Goal: Book appointment/travel/reservation

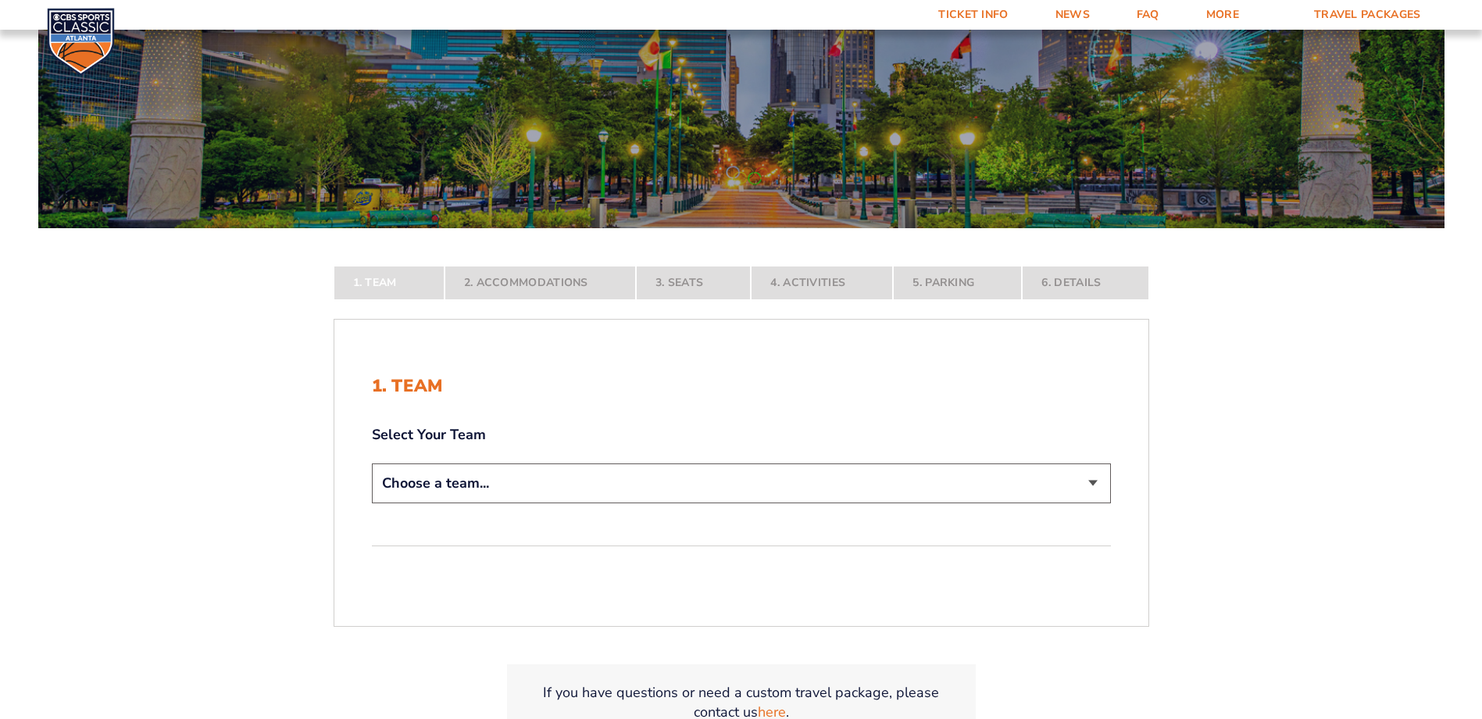
scroll to position [156, 0]
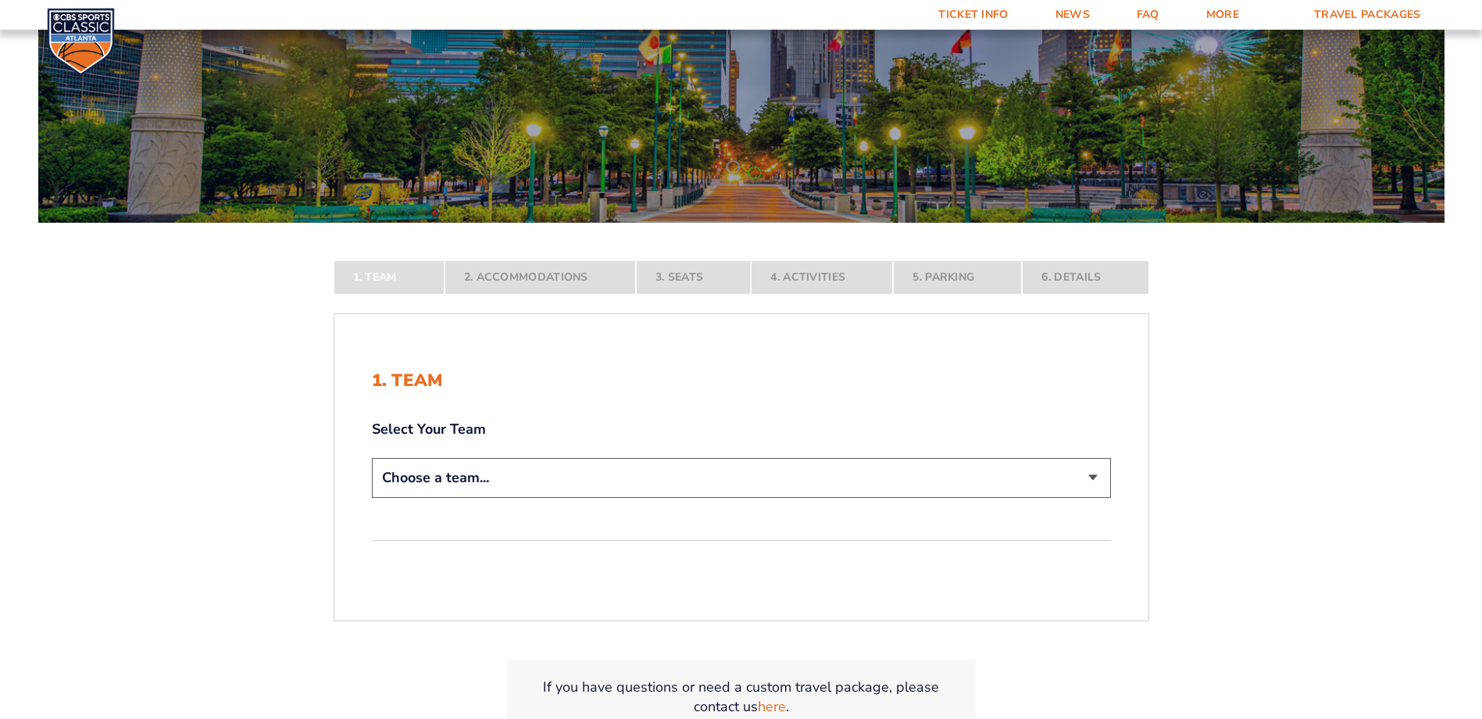
click at [1090, 476] on select "Choose a team... [US_STATE] Wildcats [US_STATE] State Buckeyes [US_STATE] Tar H…" at bounding box center [741, 478] width 739 height 40
select select "12756"
click at [372, 498] on select "Choose a team... [US_STATE] Wildcats [US_STATE] State Buckeyes [US_STATE] Tar H…" at bounding box center [741, 478] width 739 height 40
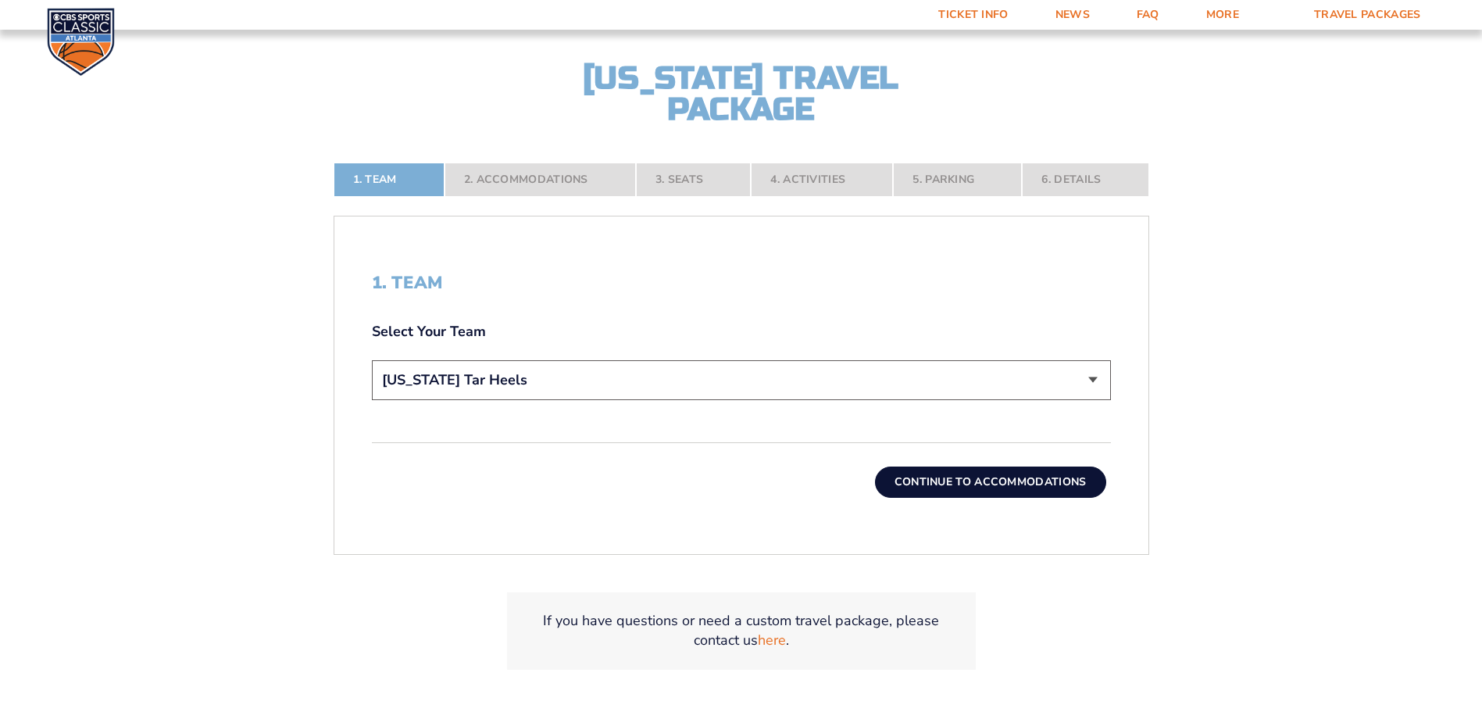
scroll to position [391, 0]
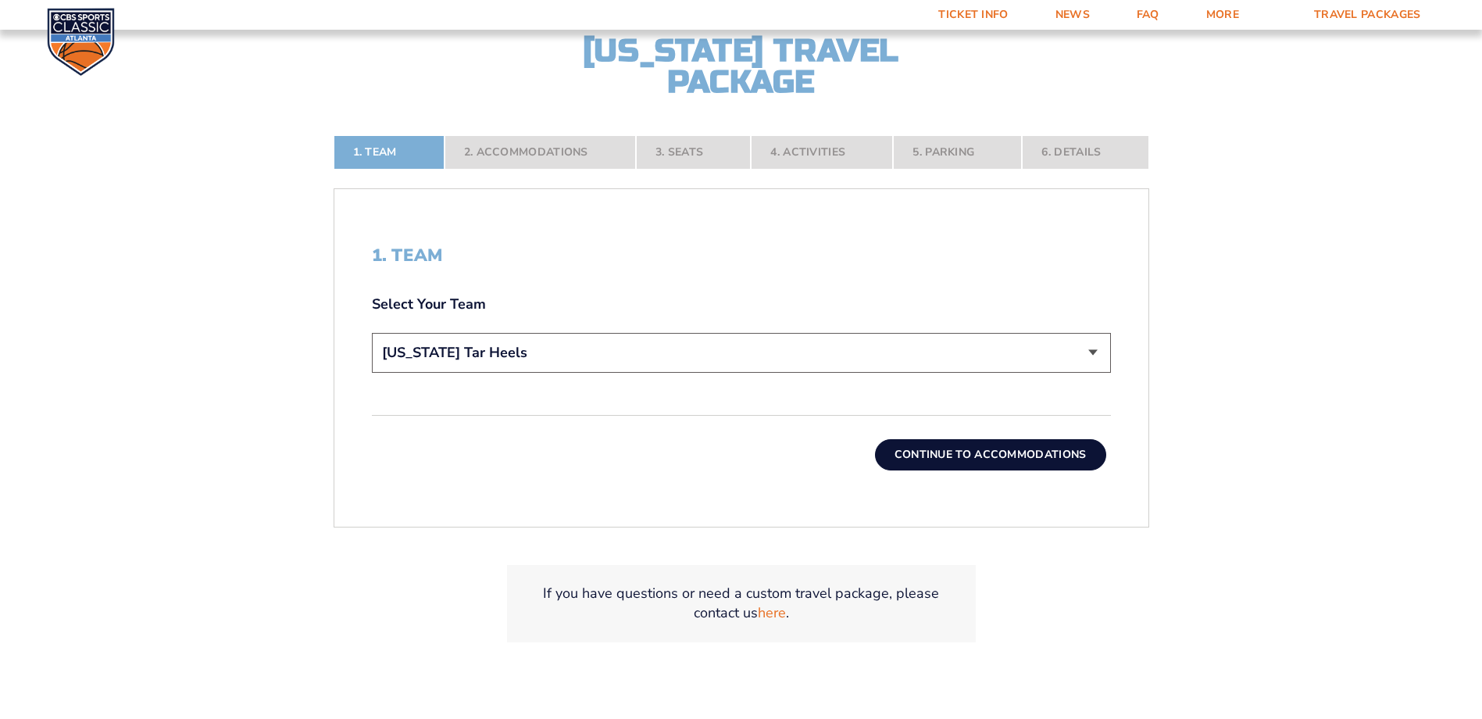
click at [990, 457] on button "Continue To Accommodations" at bounding box center [990, 454] width 231 height 31
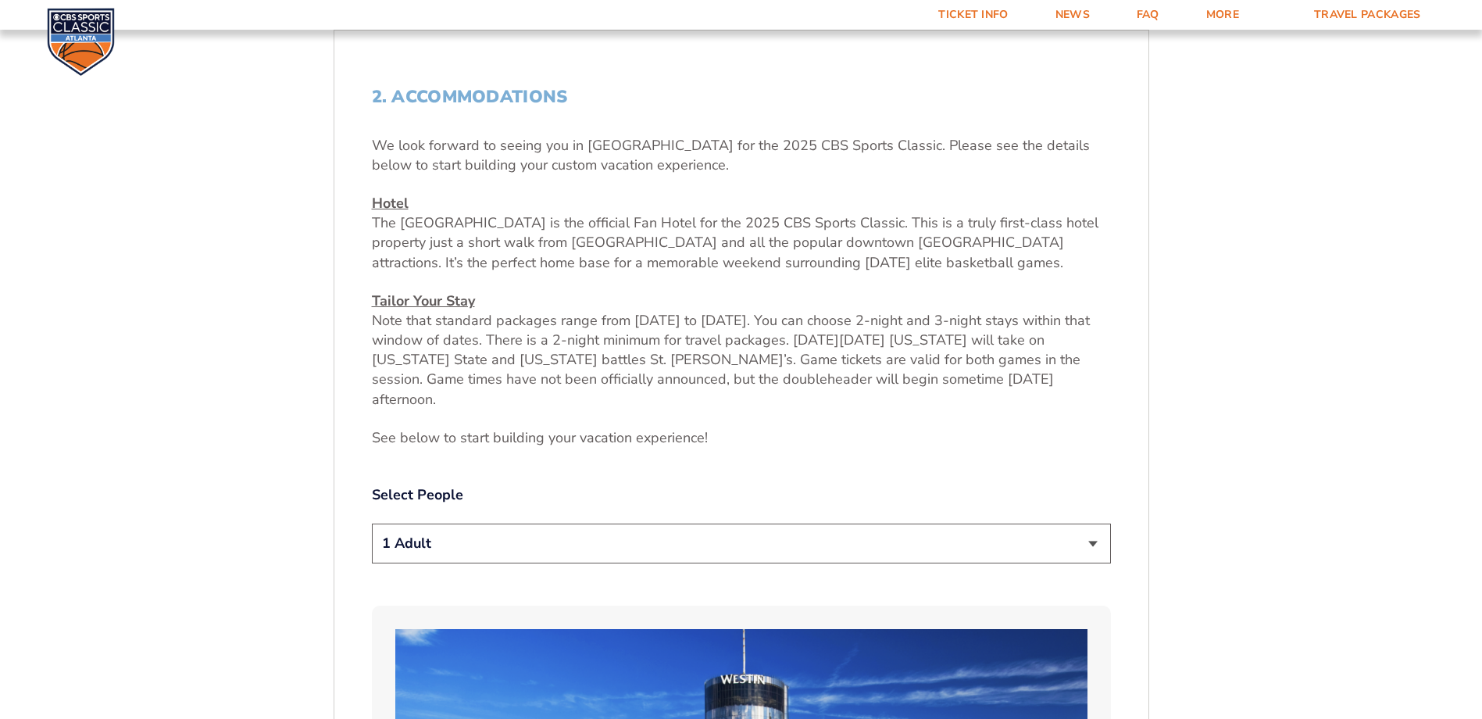
scroll to position [574, 0]
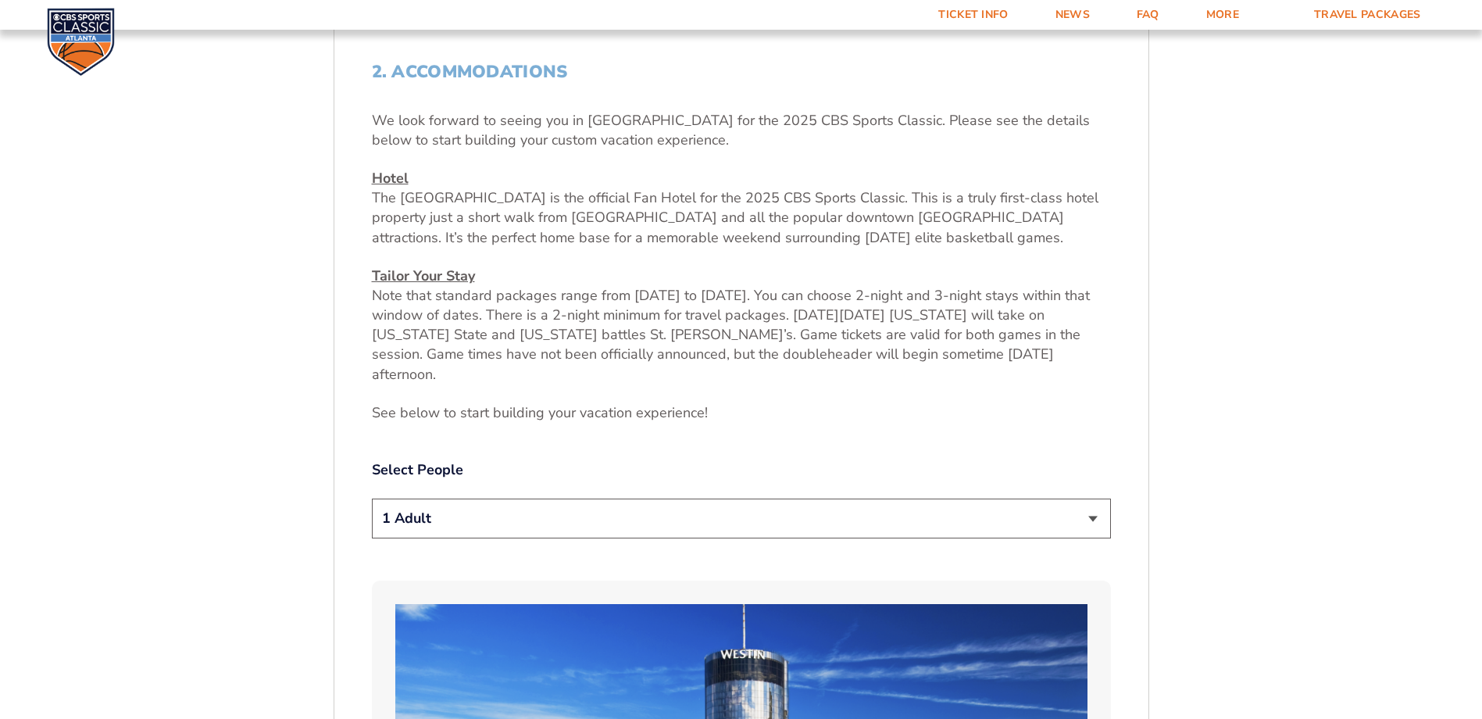
click at [1092, 498] on select "1 Adult 2 Adults 3 Adults 4 Adults 2 Adults + 1 Child 2 Adults + 2 Children 2 A…" at bounding box center [741, 518] width 739 height 40
select select "2 Adults"
click at [372, 498] on select "1 Adult 2 Adults 3 Adults 4 Adults 2 Adults + 1 Child 2 Adults + 2 Children 2 A…" at bounding box center [741, 518] width 739 height 40
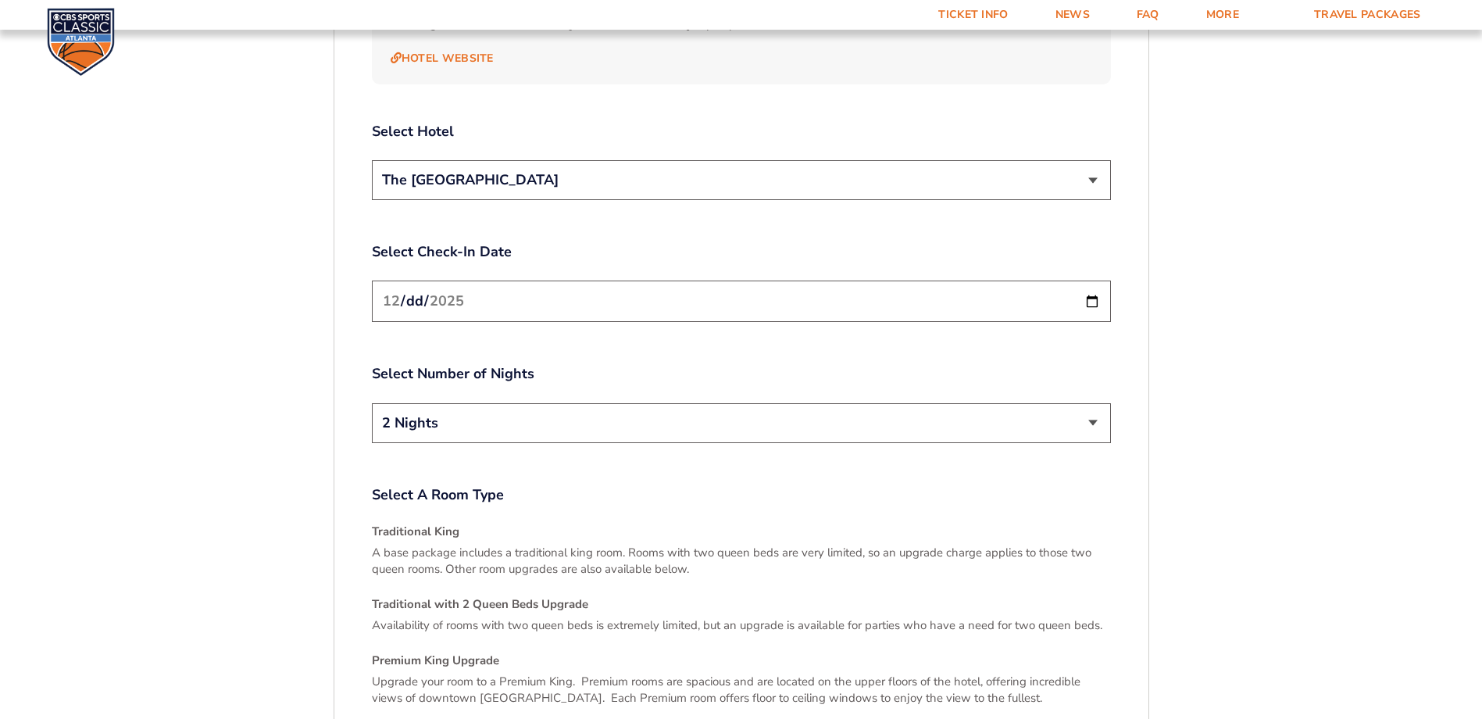
scroll to position [1824, 0]
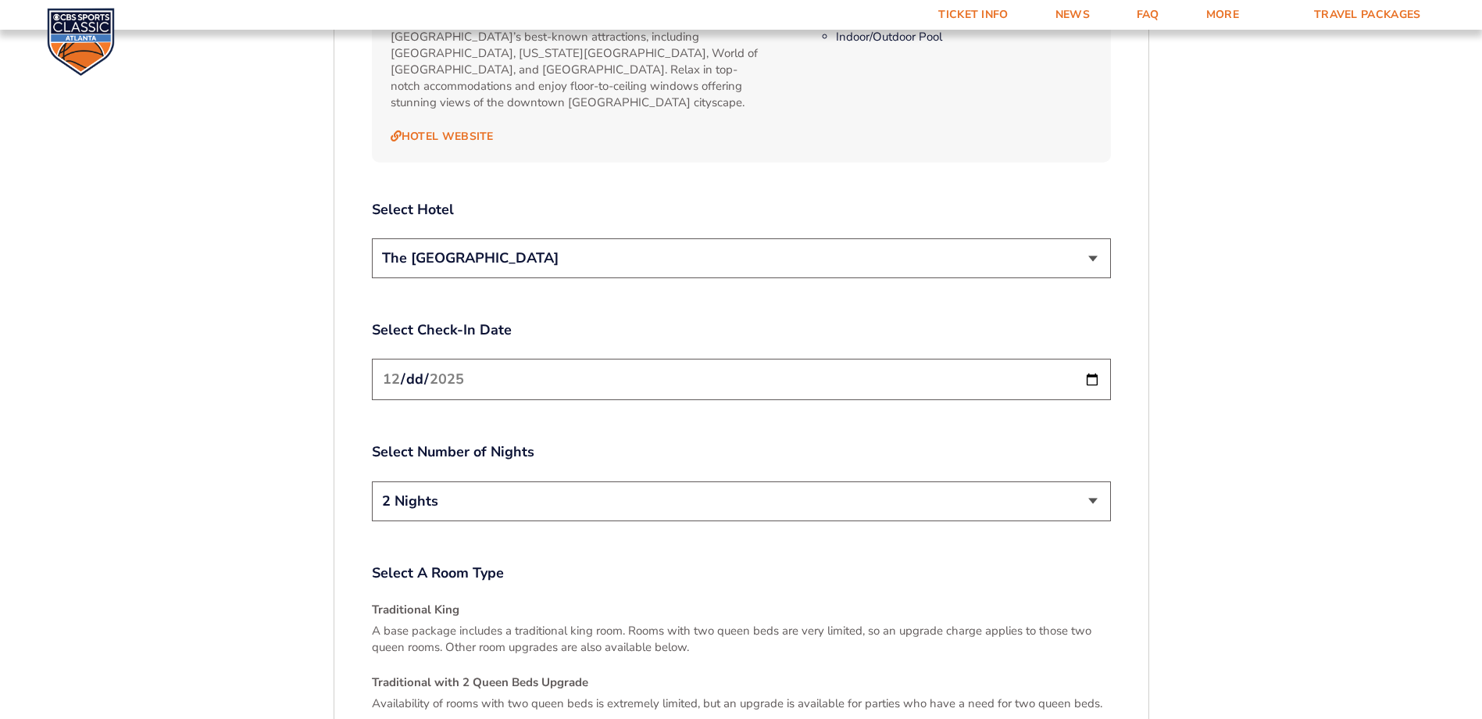
click at [1092, 238] on select "The [GEOGRAPHIC_DATA]" at bounding box center [741, 258] width 739 height 40
click at [1093, 481] on select "2 Nights 3 Nights" at bounding box center [741, 501] width 739 height 40
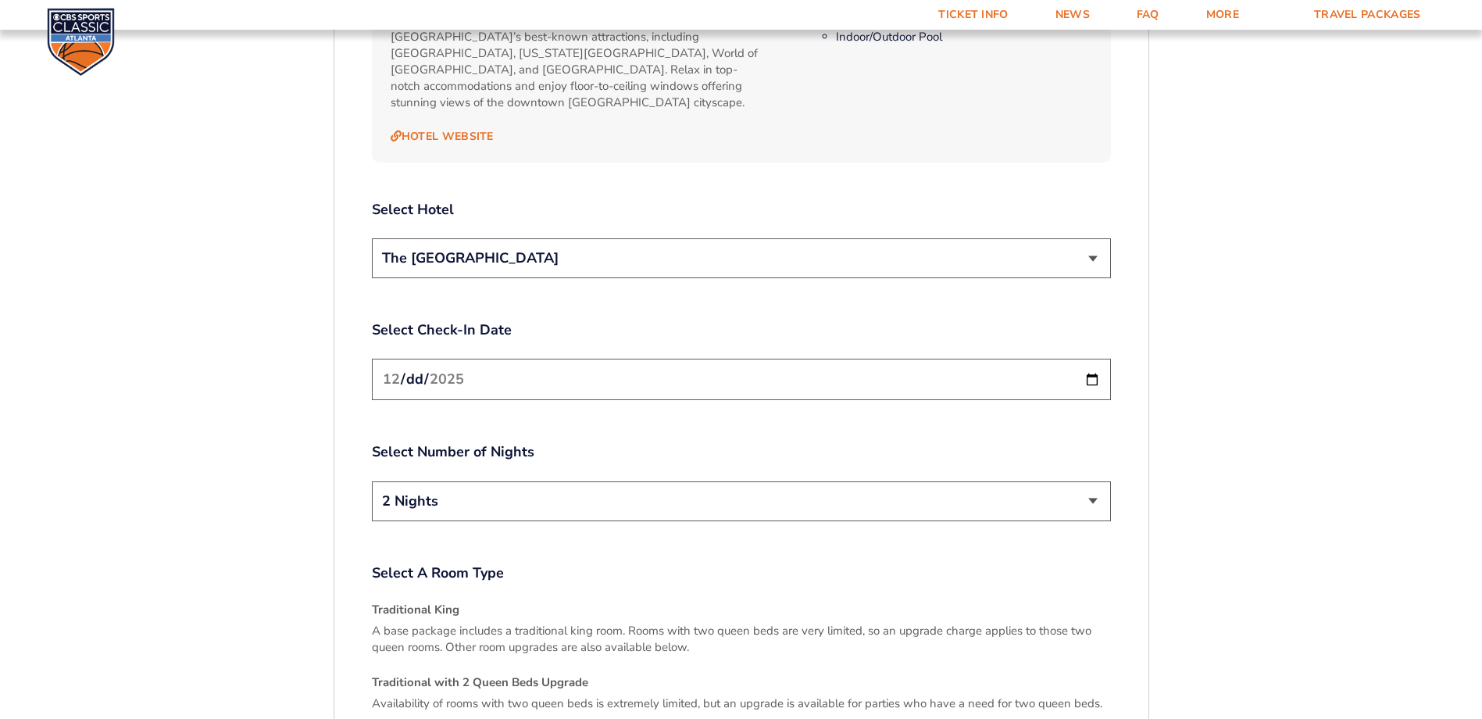
click at [1093, 481] on select "2 Nights 3 Nights" at bounding box center [741, 501] width 739 height 40
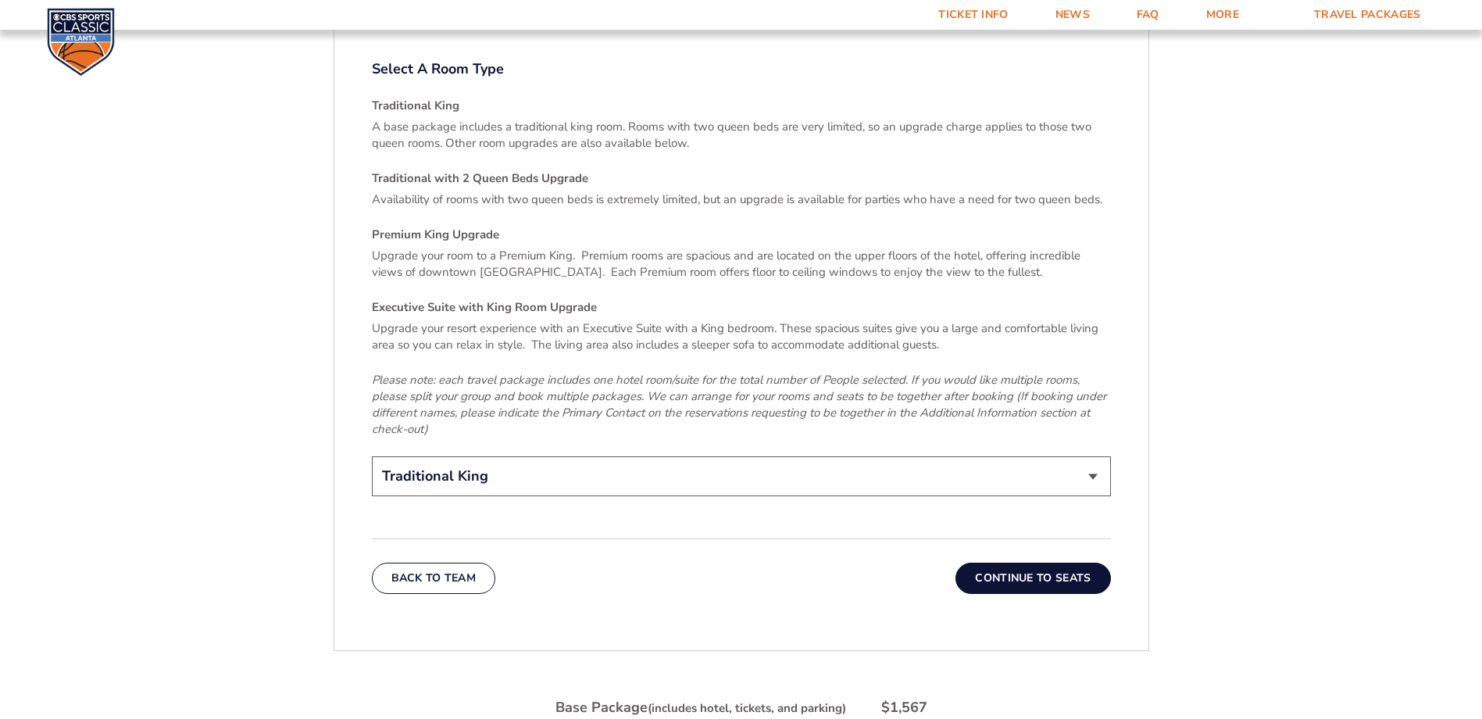
scroll to position [2292, 0]
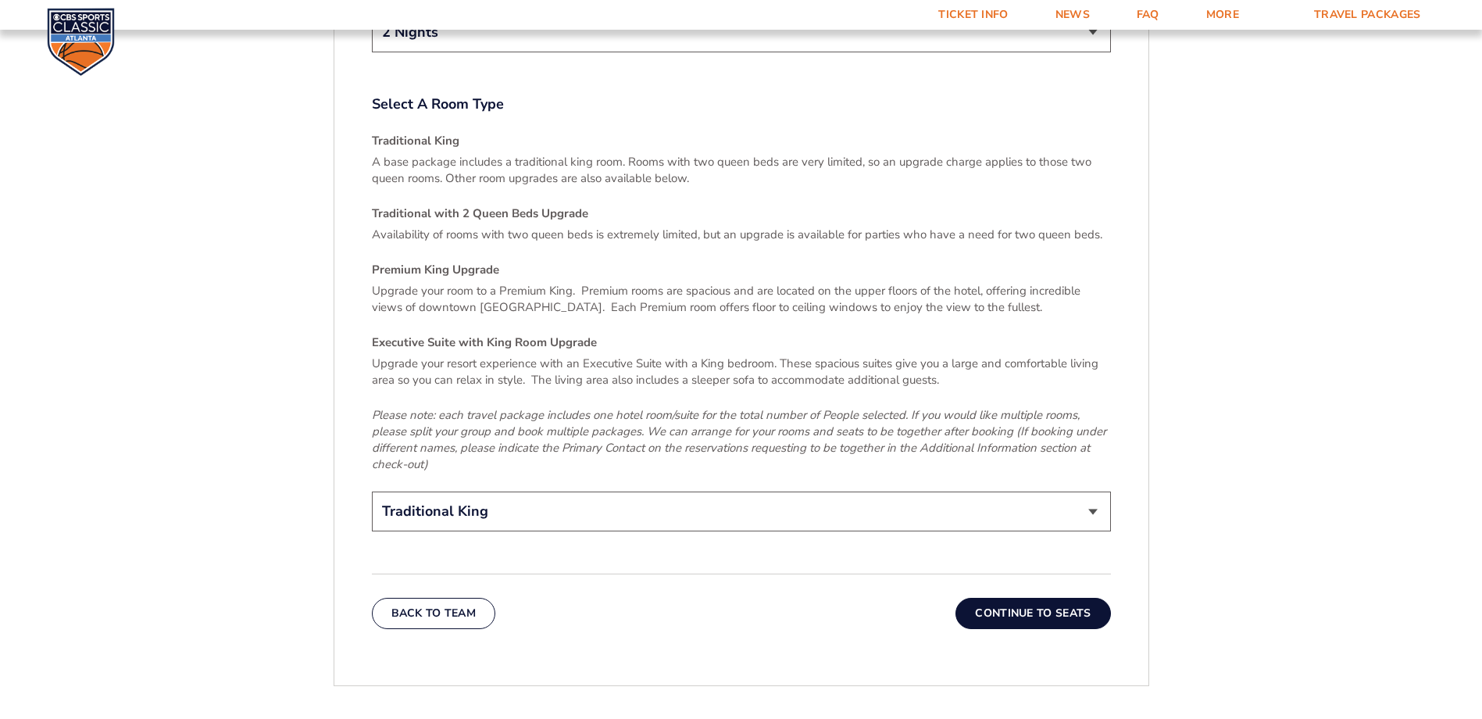
click at [1093, 491] on select "Traditional King Traditional with 2 Queen Beds Upgrade (+$45 per night) Premium…" at bounding box center [741, 511] width 739 height 40
select select "Premium King Upgrade"
click at [372, 491] on select "Traditional King Traditional with 2 Queen Beds Upgrade (+$45 per night) Premium…" at bounding box center [741, 511] width 739 height 40
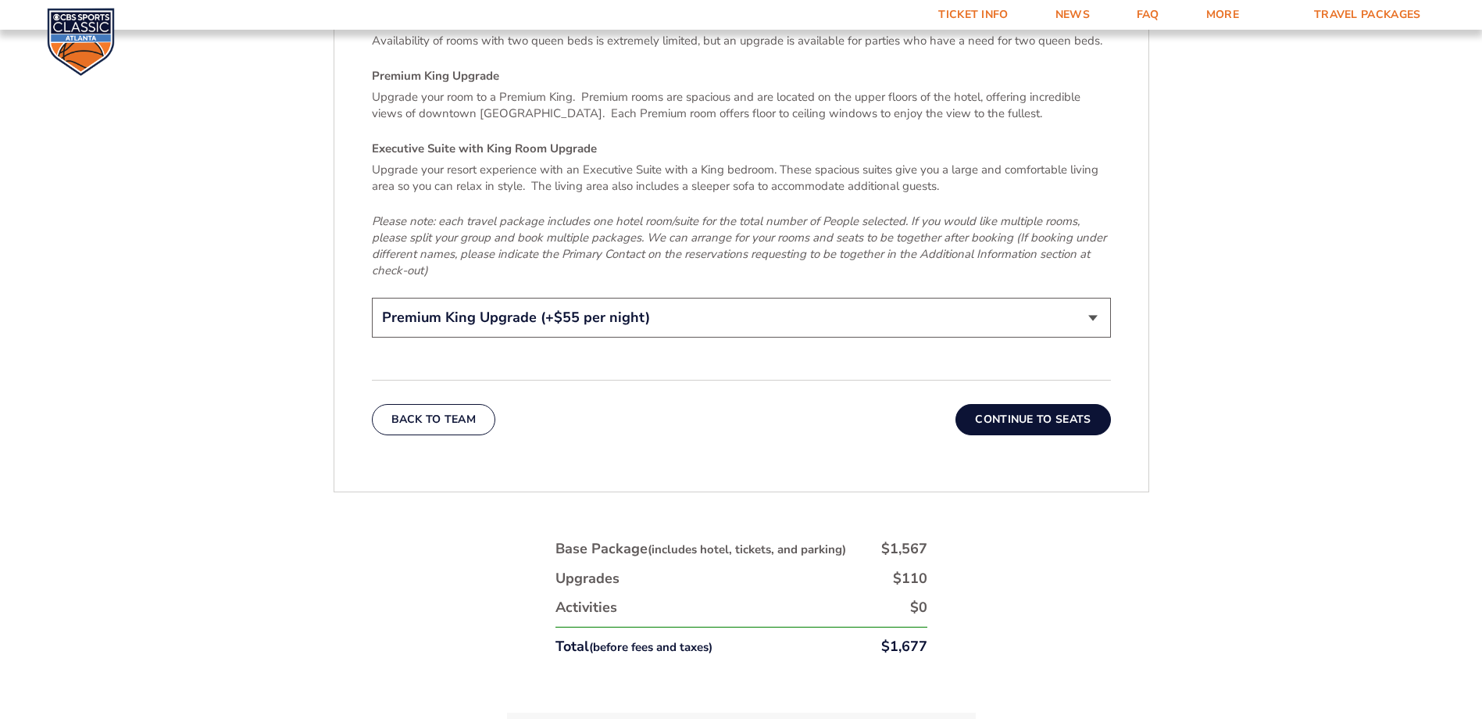
scroll to position [2527, 0]
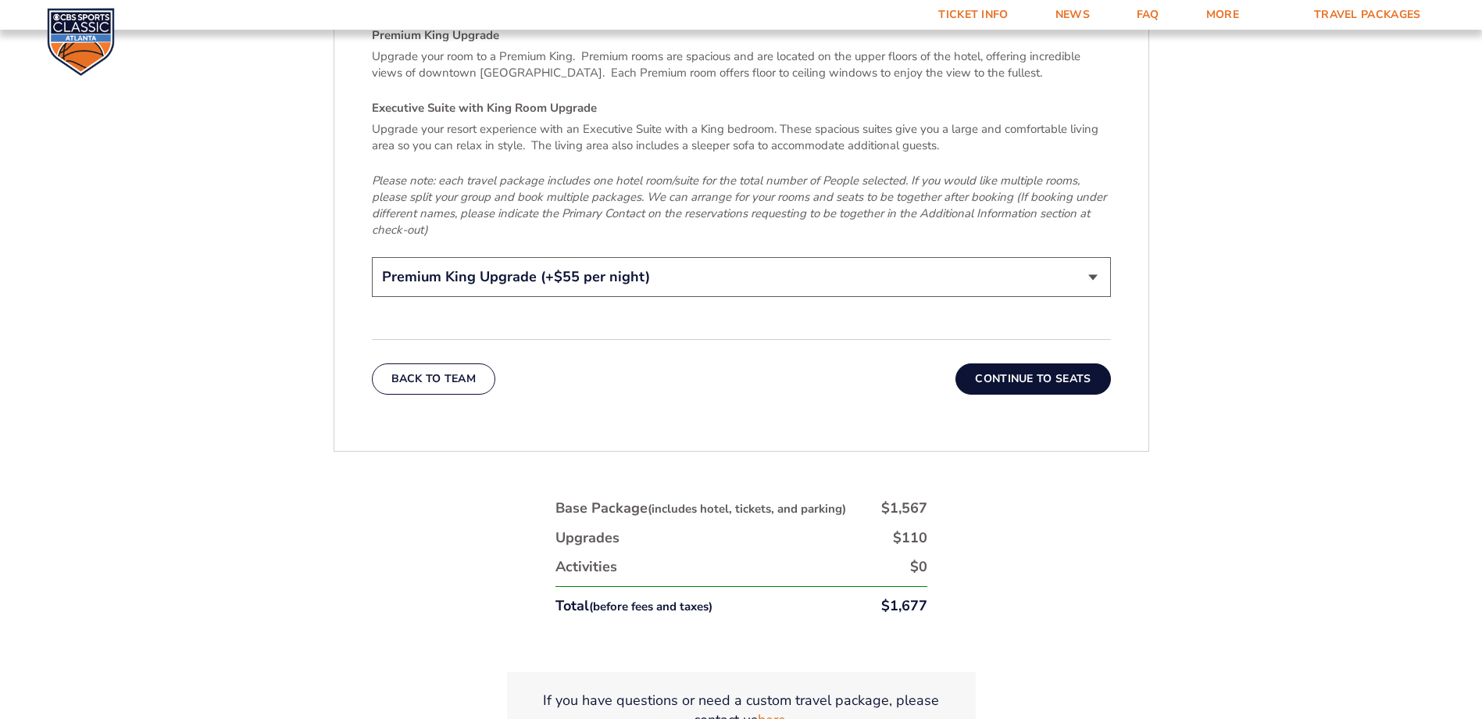
click at [1038, 363] on button "Continue To Seats" at bounding box center [1032, 378] width 155 height 31
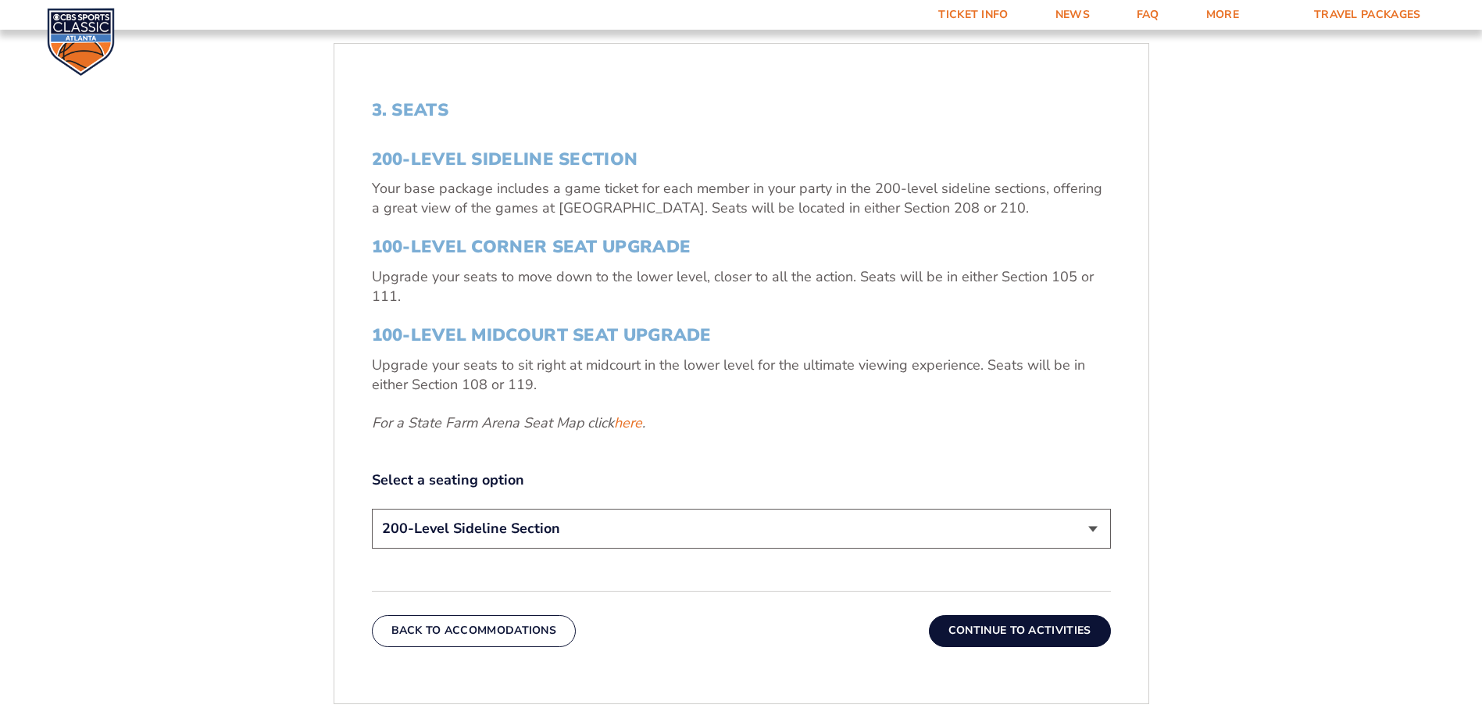
scroll to position [574, 0]
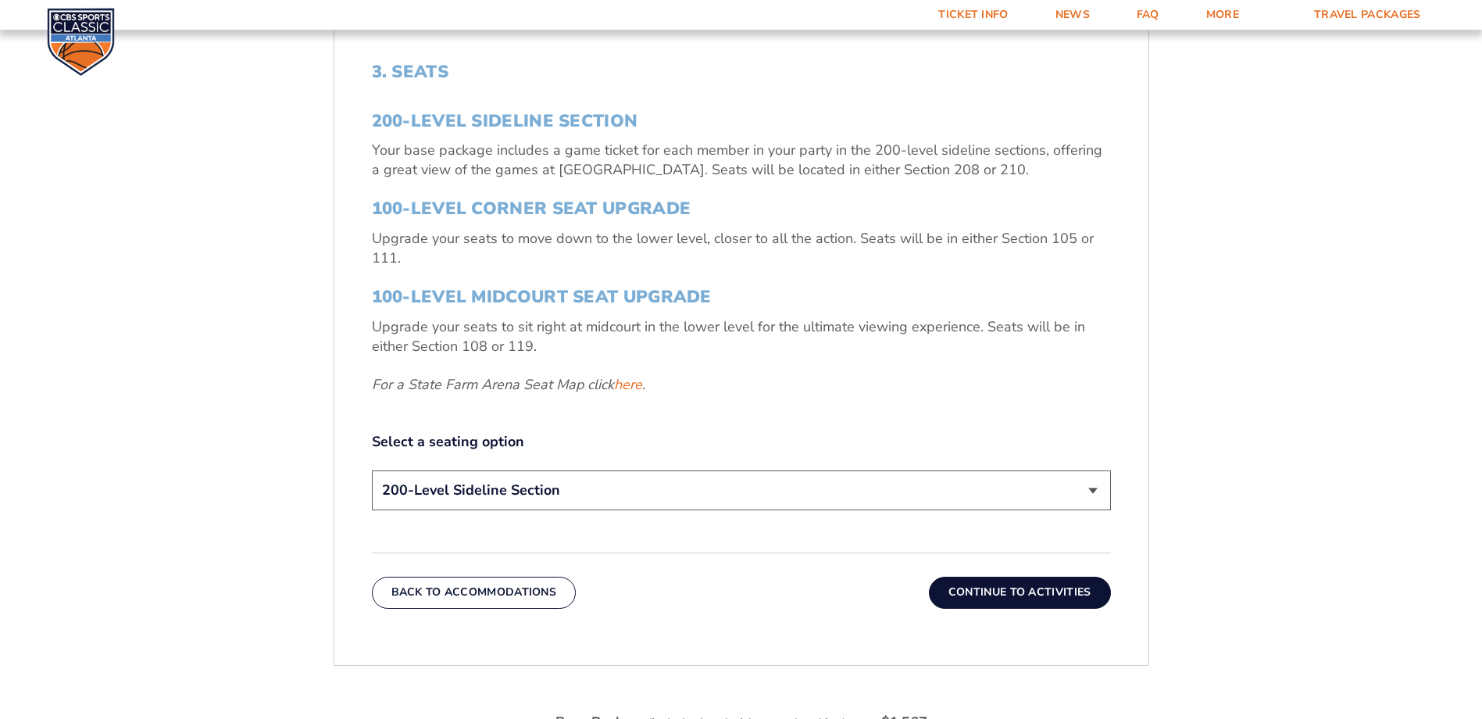
click at [1093, 487] on select "200-Level Sideline Section 100-Level Corner Seat Upgrade (+$120 per person) 100…" at bounding box center [741, 490] width 739 height 40
click at [372, 470] on select "200-Level Sideline Section 100-Level Corner Seat Upgrade (+$120 per person) 100…" at bounding box center [741, 490] width 739 height 40
click at [1024, 591] on button "Continue To Activities" at bounding box center [1020, 591] width 182 height 31
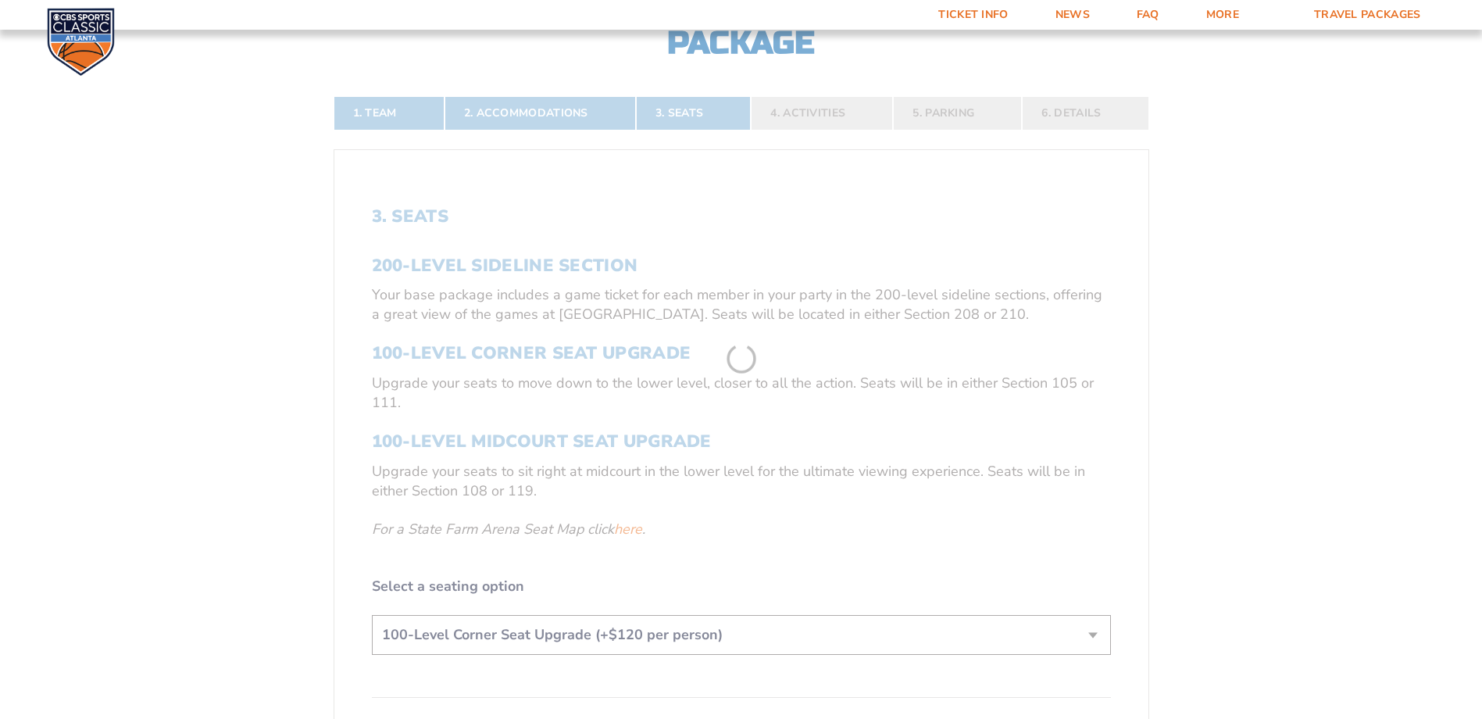
scroll to position [340, 0]
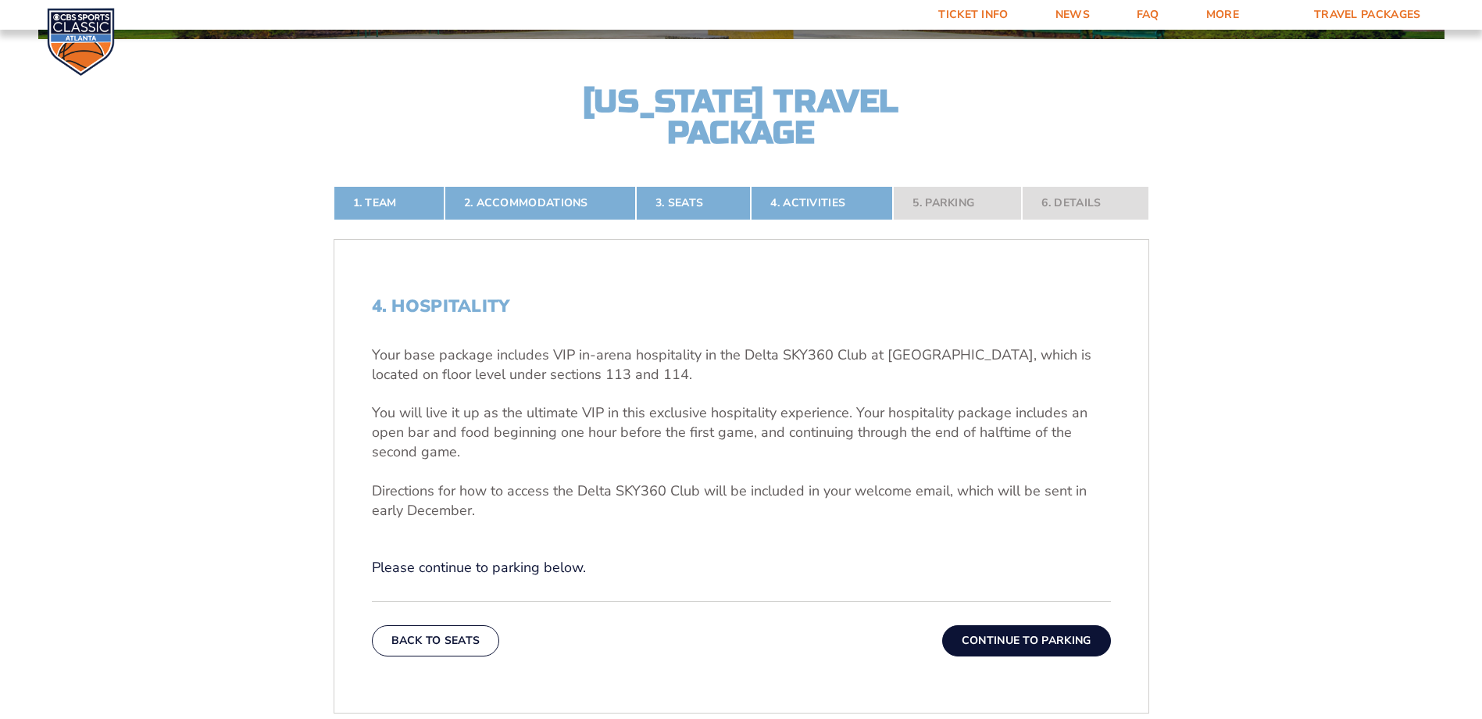
click at [1038, 639] on button "Continue To Parking" at bounding box center [1026, 640] width 169 height 31
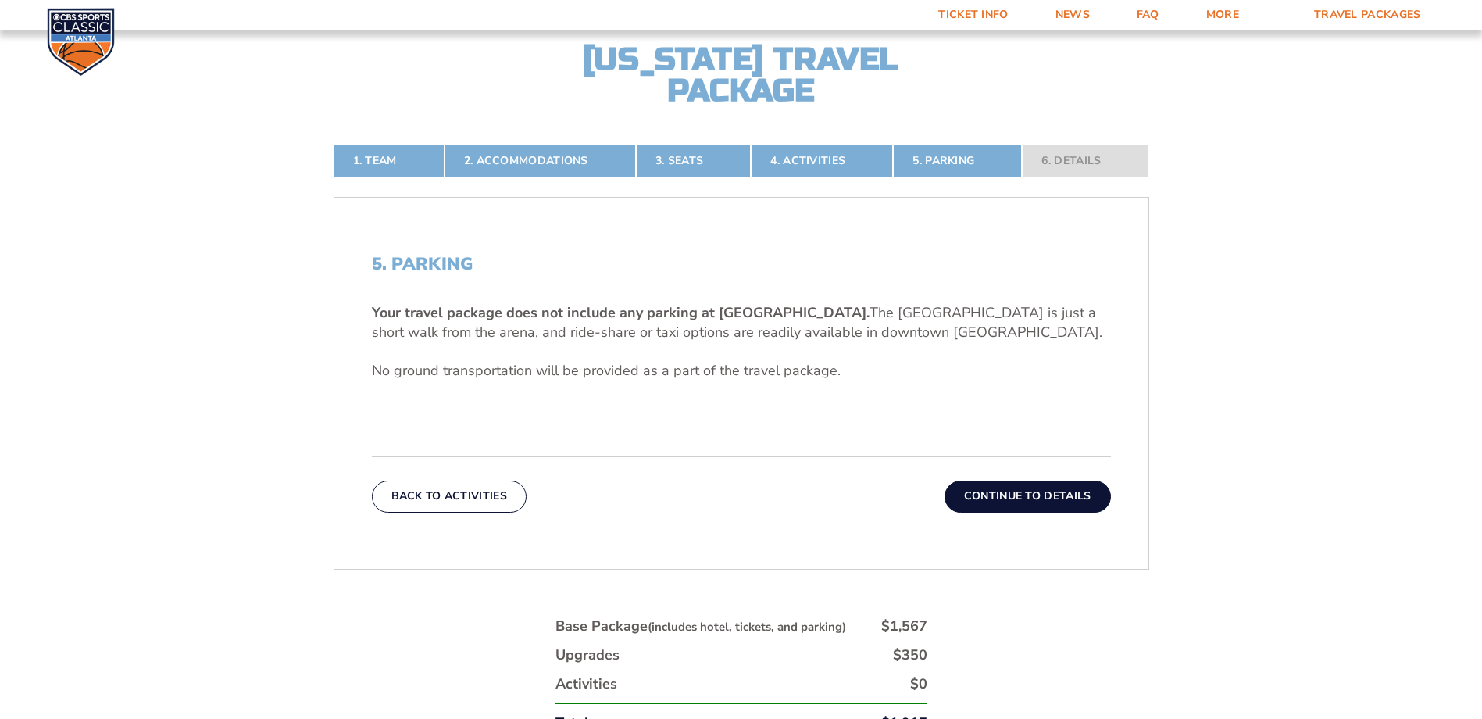
scroll to position [418, 0]
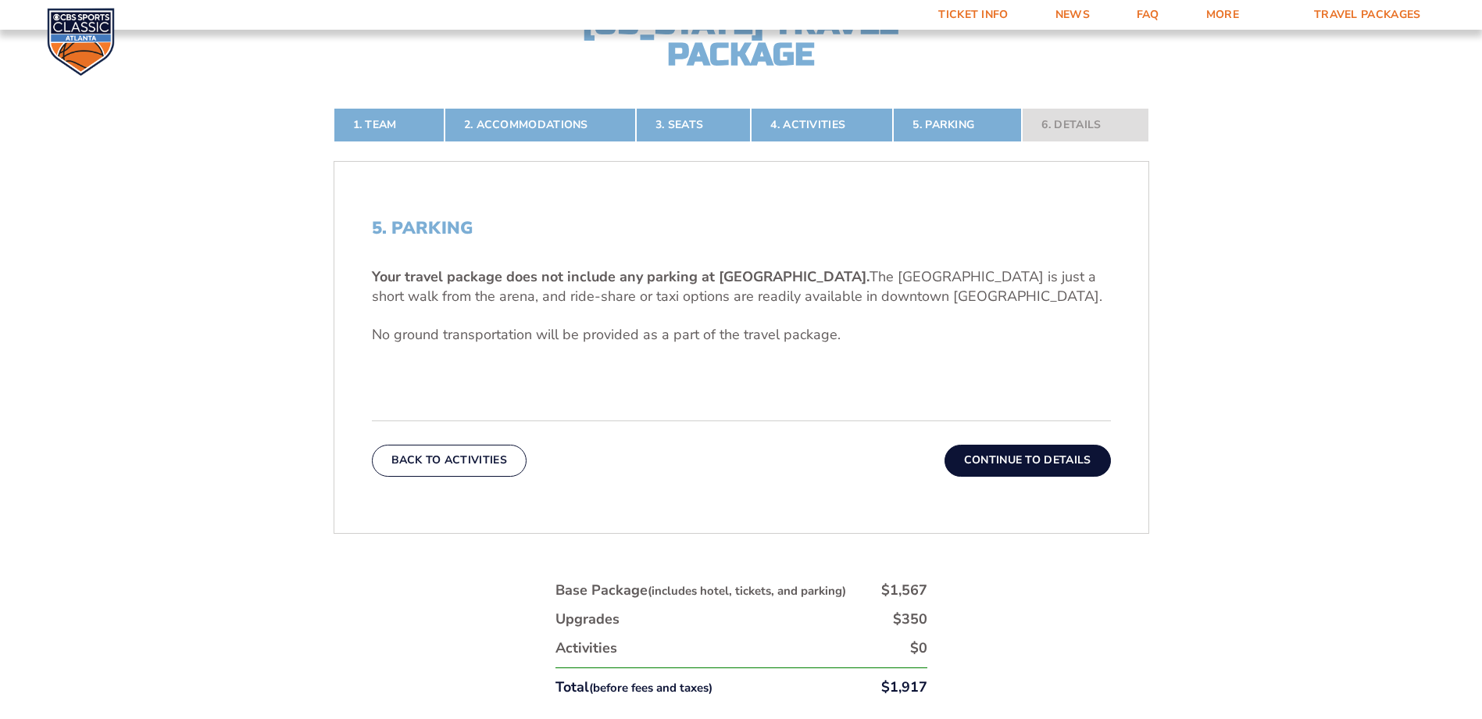
click at [1050, 458] on button "Continue To Details" at bounding box center [1027, 459] width 166 height 31
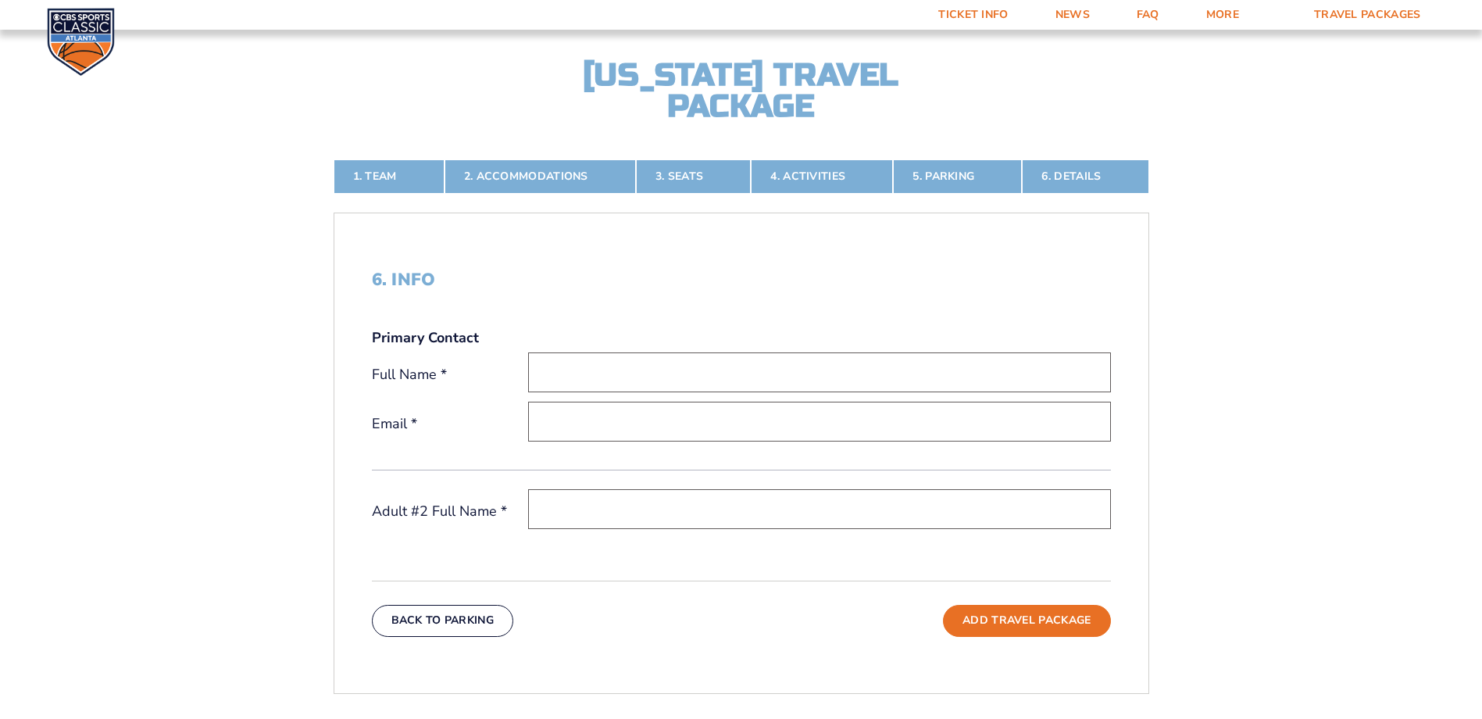
scroll to position [340, 0]
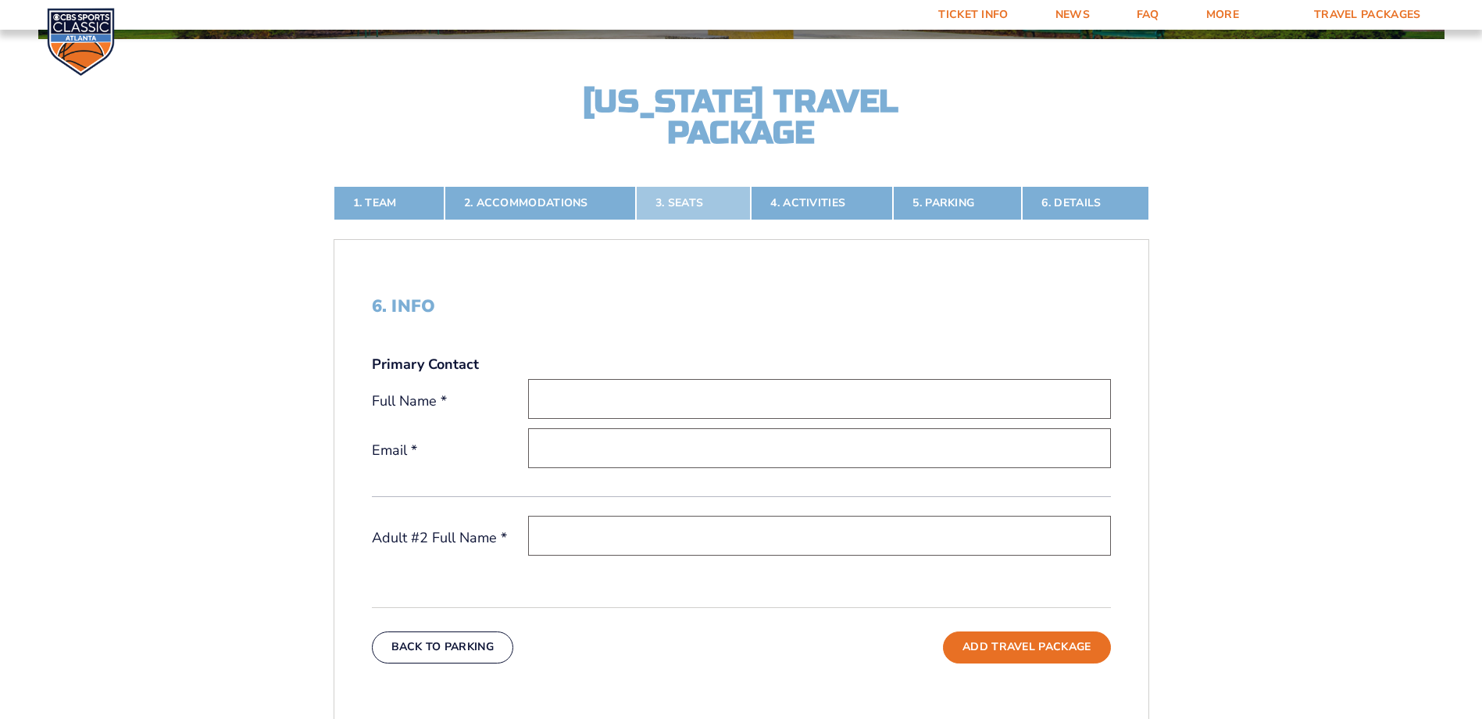
click at [688, 202] on link "3. Seats" at bounding box center [693, 203] width 115 height 34
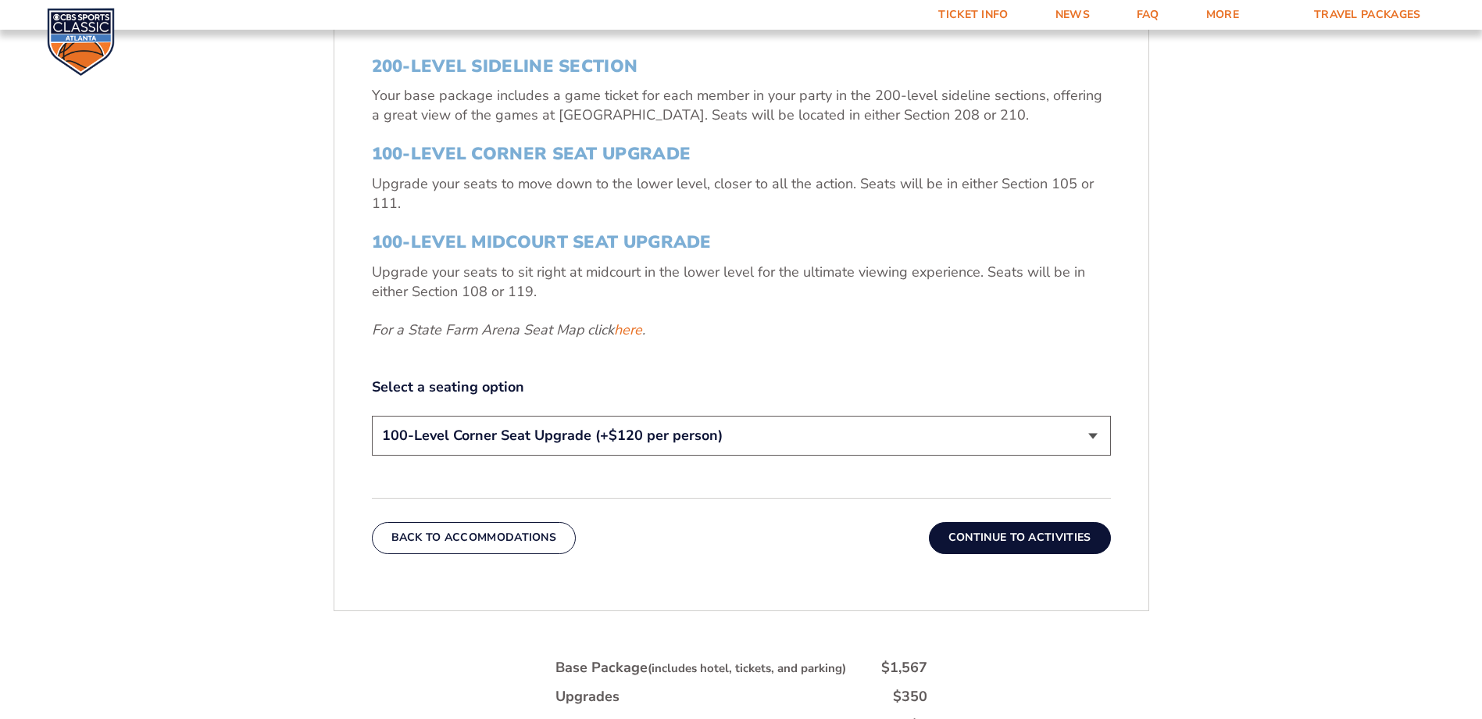
scroll to position [652, 0]
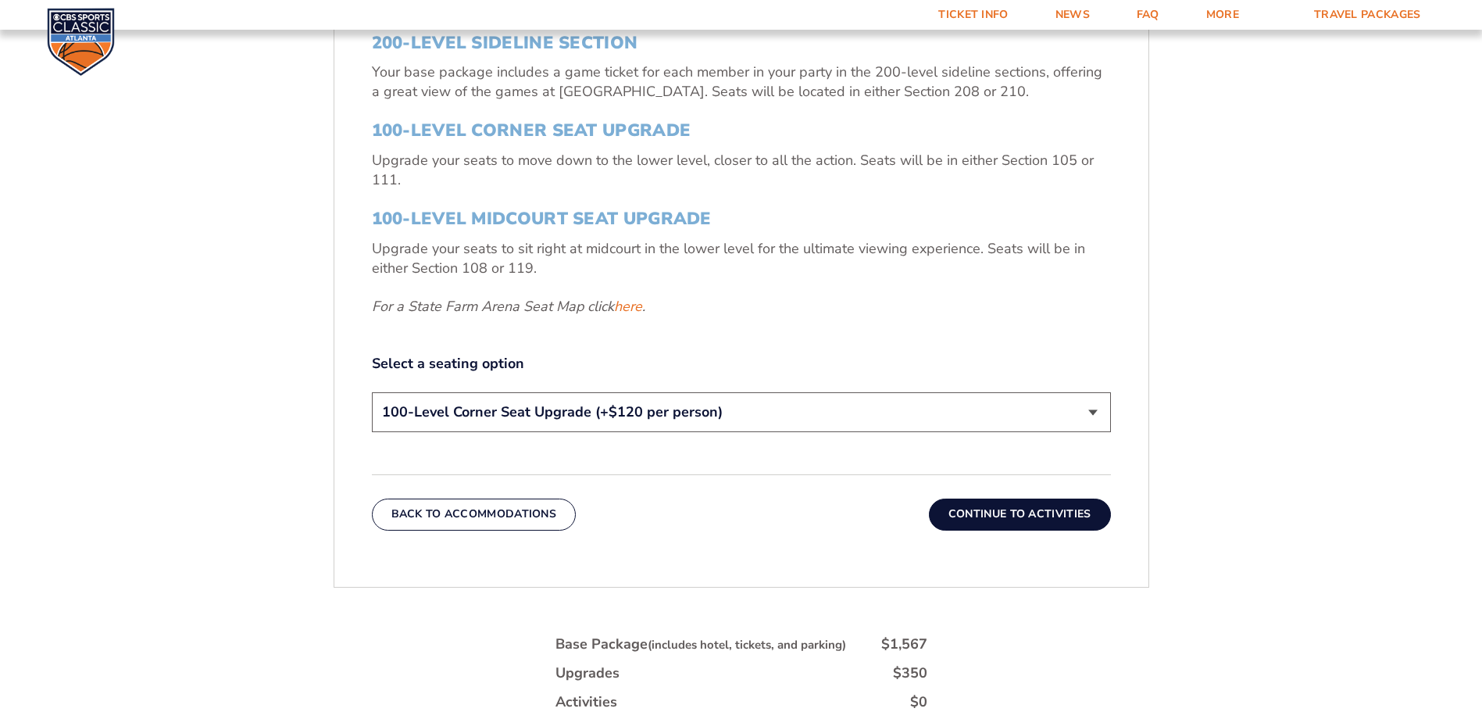
click at [1092, 410] on select "200-Level Sideline Section 100-Level Corner Seat Upgrade (+$120 per person) 100…" at bounding box center [741, 412] width 739 height 40
click at [372, 392] on select "200-Level Sideline Section 100-Level Corner Seat Upgrade (+$120 per person) 100…" at bounding box center [741, 412] width 739 height 40
click at [1012, 512] on button "Continue To Activities" at bounding box center [1020, 513] width 182 height 31
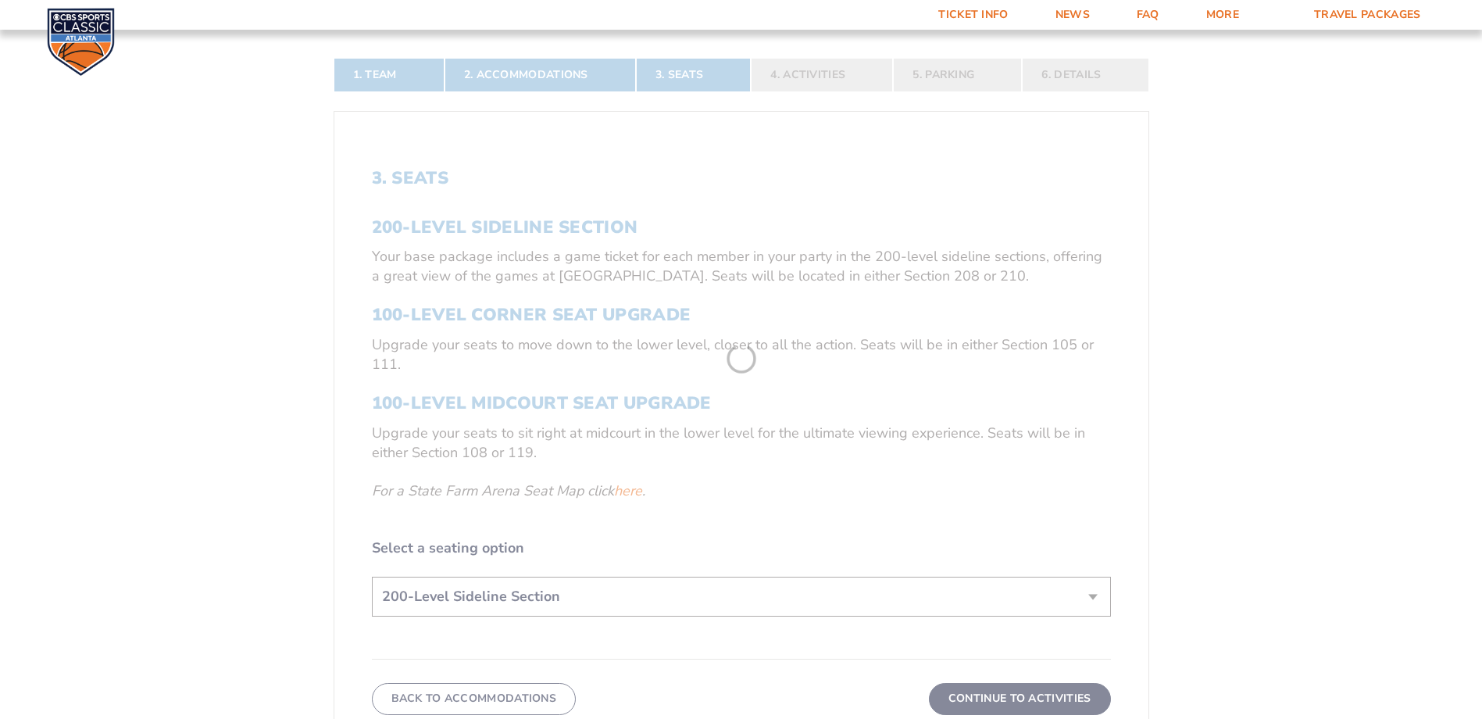
scroll to position [340, 0]
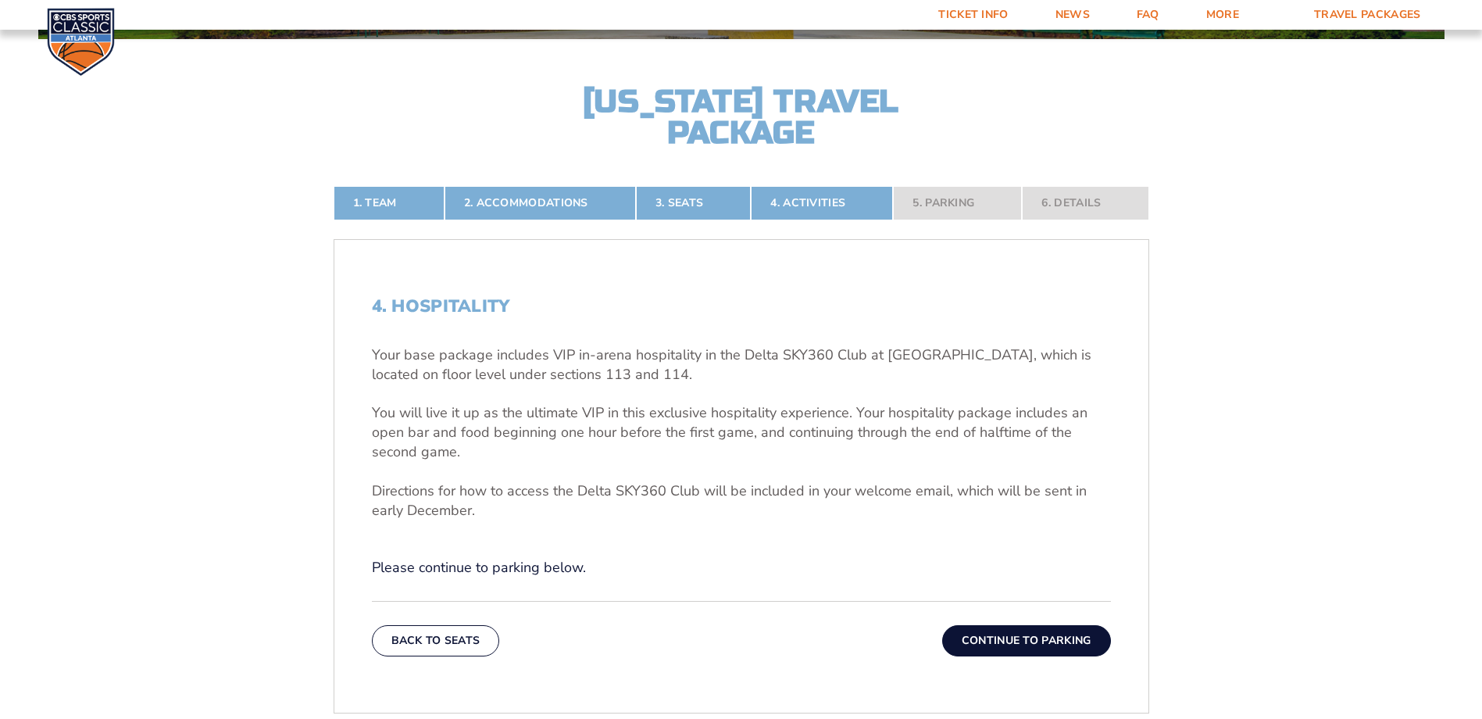
click at [1052, 641] on button "Continue To Parking" at bounding box center [1026, 640] width 169 height 31
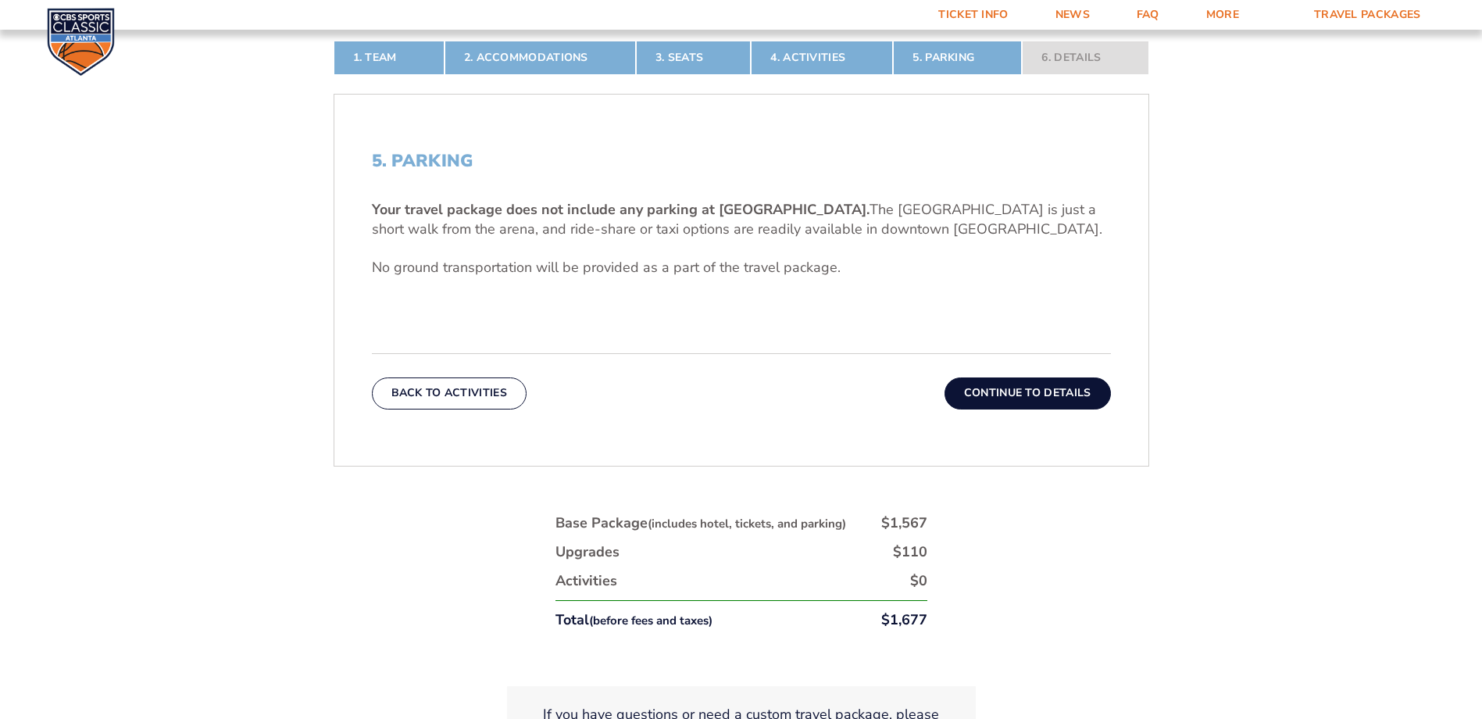
scroll to position [418, 0]
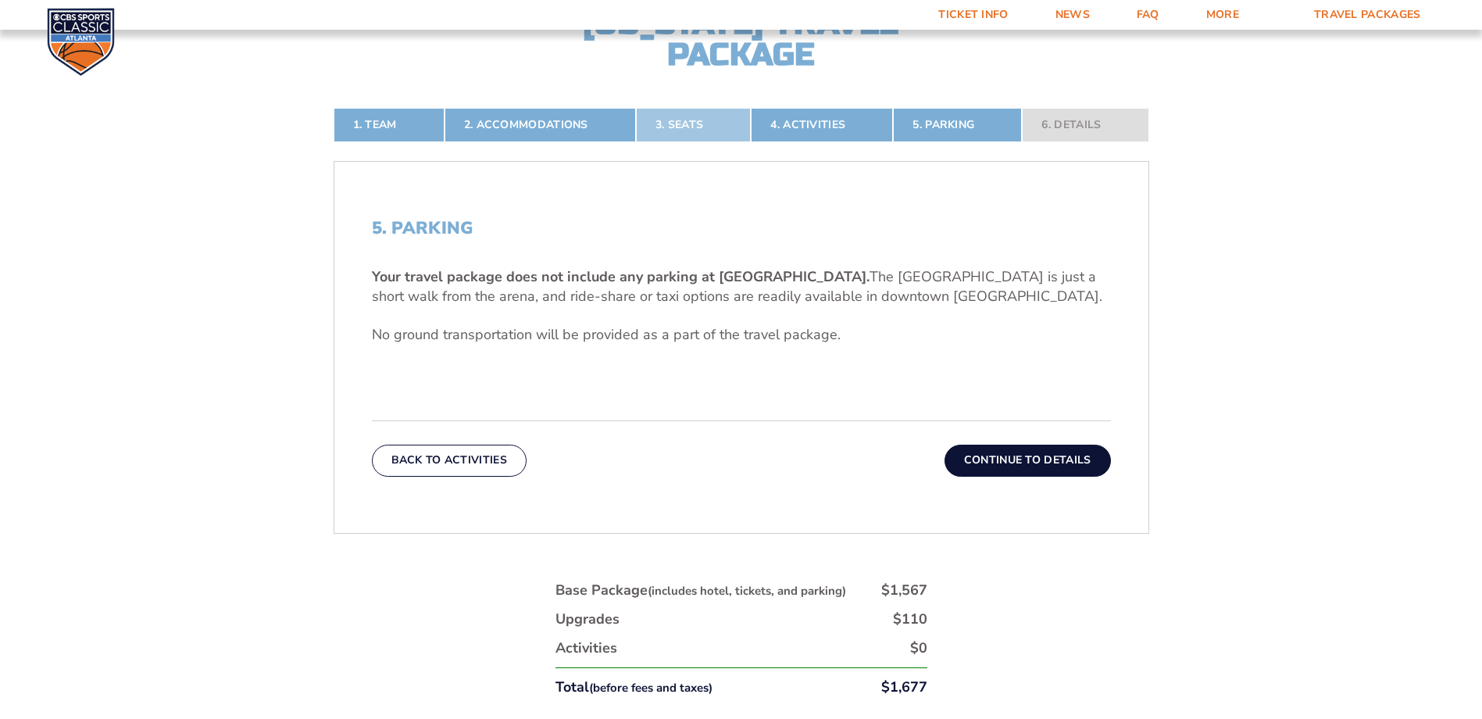
click at [671, 125] on link "3. Seats" at bounding box center [693, 125] width 115 height 34
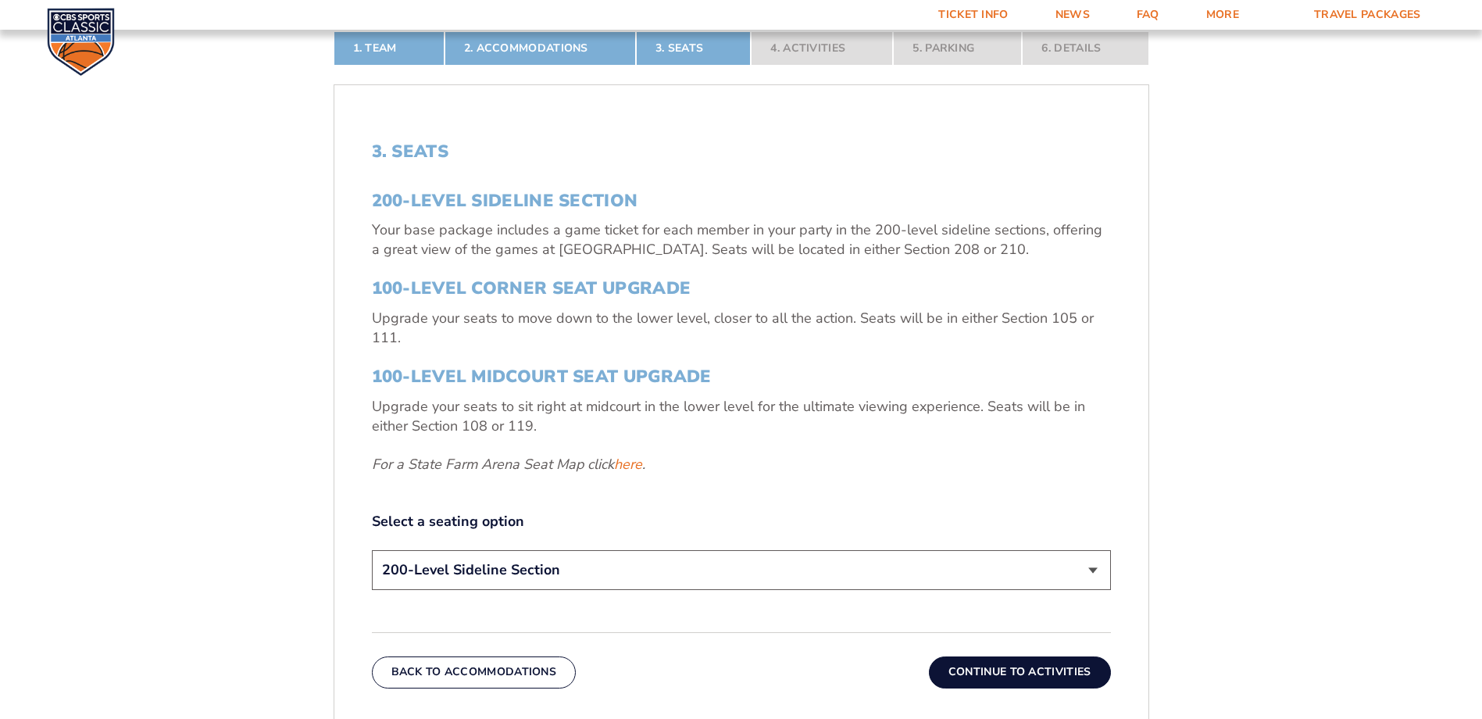
scroll to position [496, 0]
click at [1089, 571] on select "200-Level Sideline Section 100-Level Corner Seat Upgrade (+$120 per person) 100…" at bounding box center [741, 568] width 739 height 40
select select "100-Level Corner Seat Upgrade"
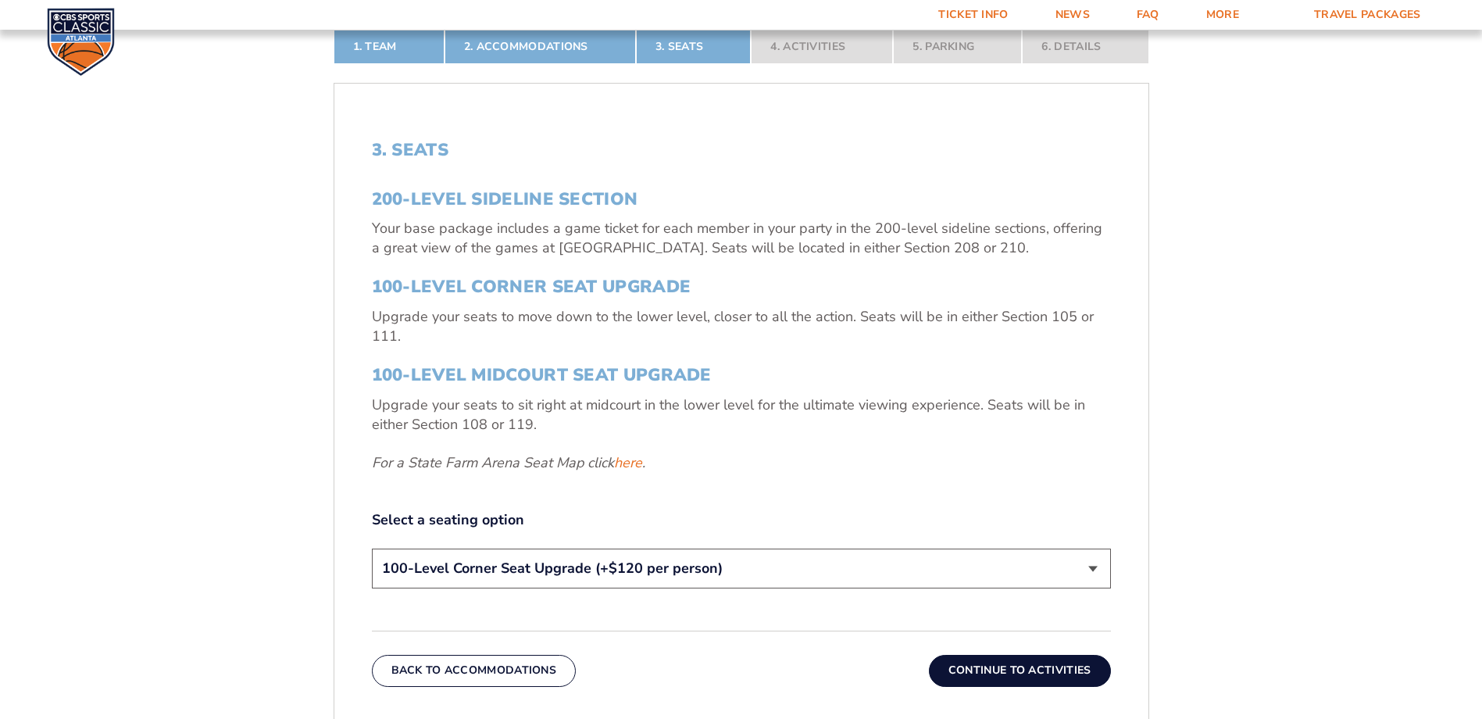
click at [372, 548] on select "200-Level Sideline Section 100-Level Corner Seat Upgrade (+$120 per person) 100…" at bounding box center [741, 568] width 739 height 40
click at [1040, 672] on button "Continue To Activities" at bounding box center [1020, 669] width 182 height 31
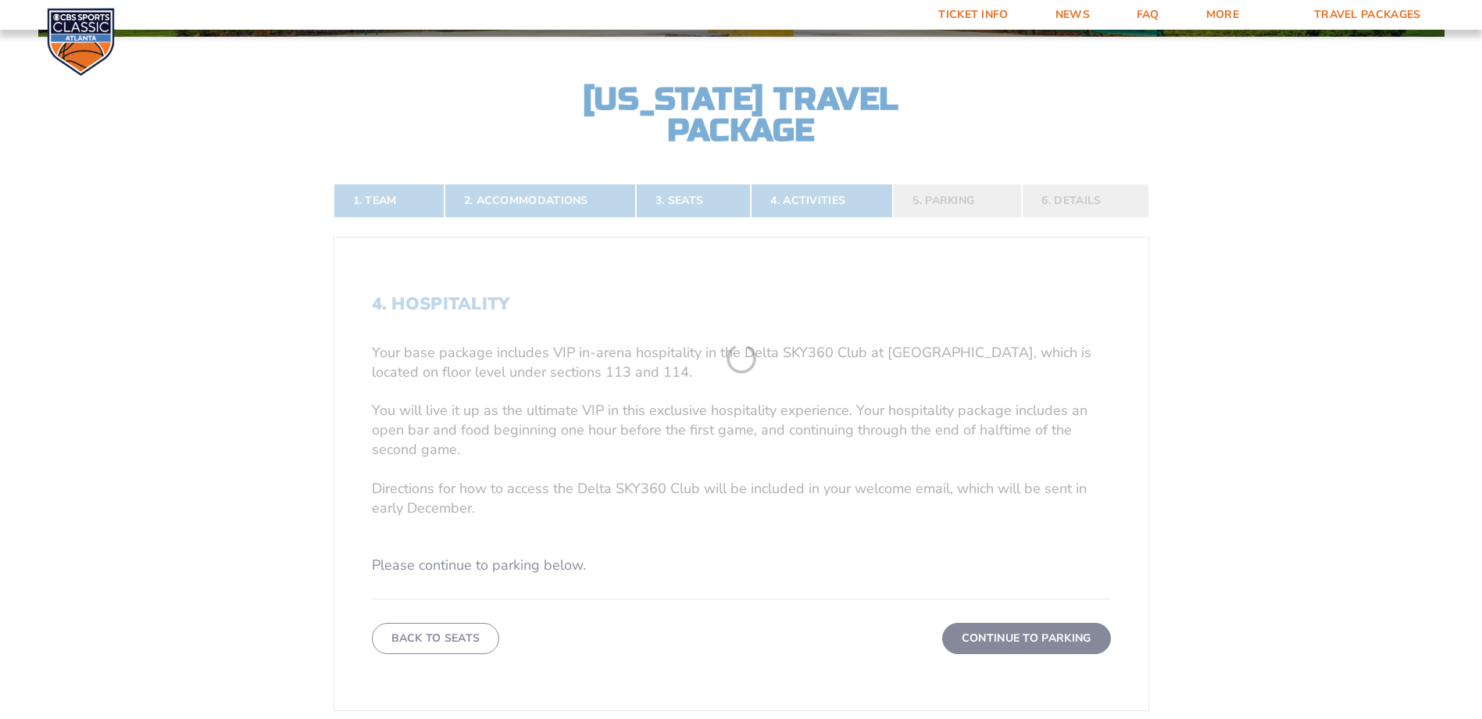
scroll to position [340, 0]
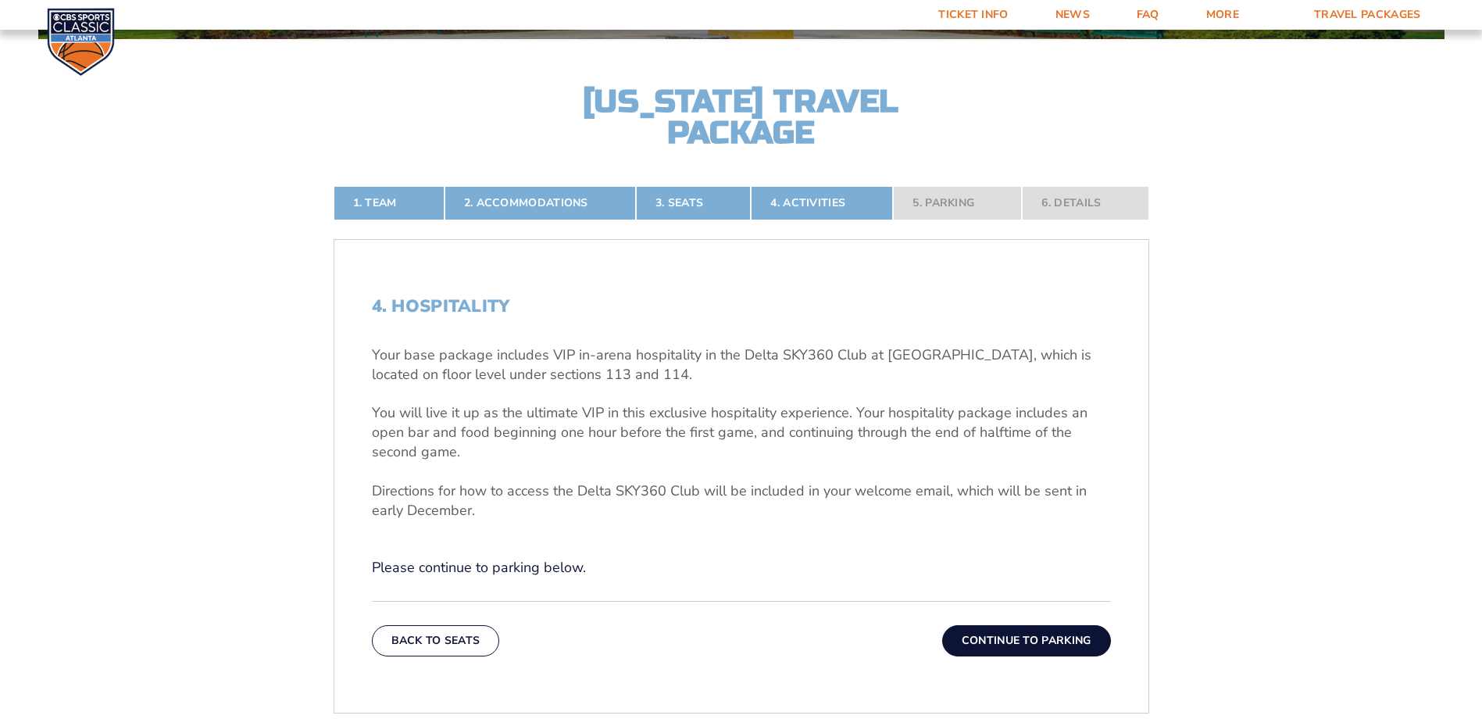
click at [1025, 639] on button "Continue To Parking" at bounding box center [1026, 640] width 169 height 31
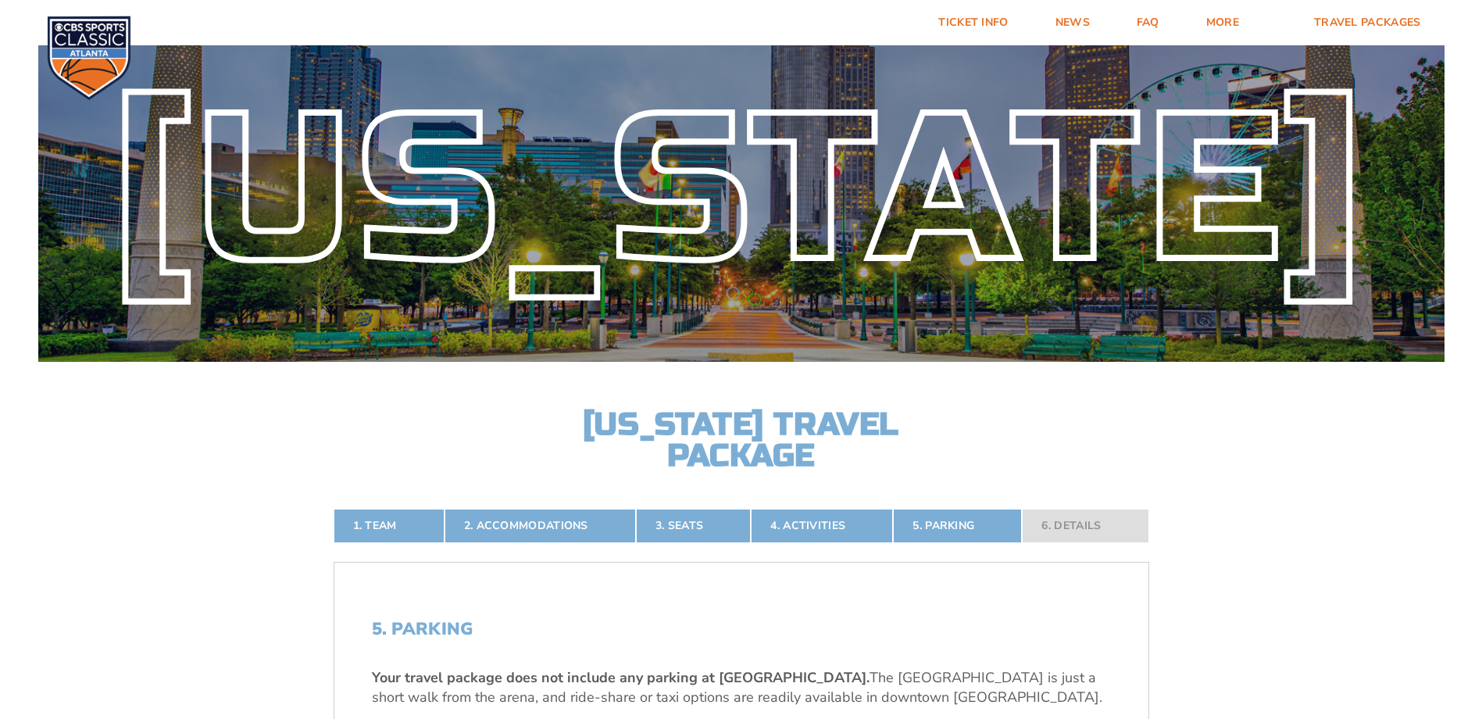
scroll to position [0, 0]
